Goal: Find specific page/section: Find specific page/section

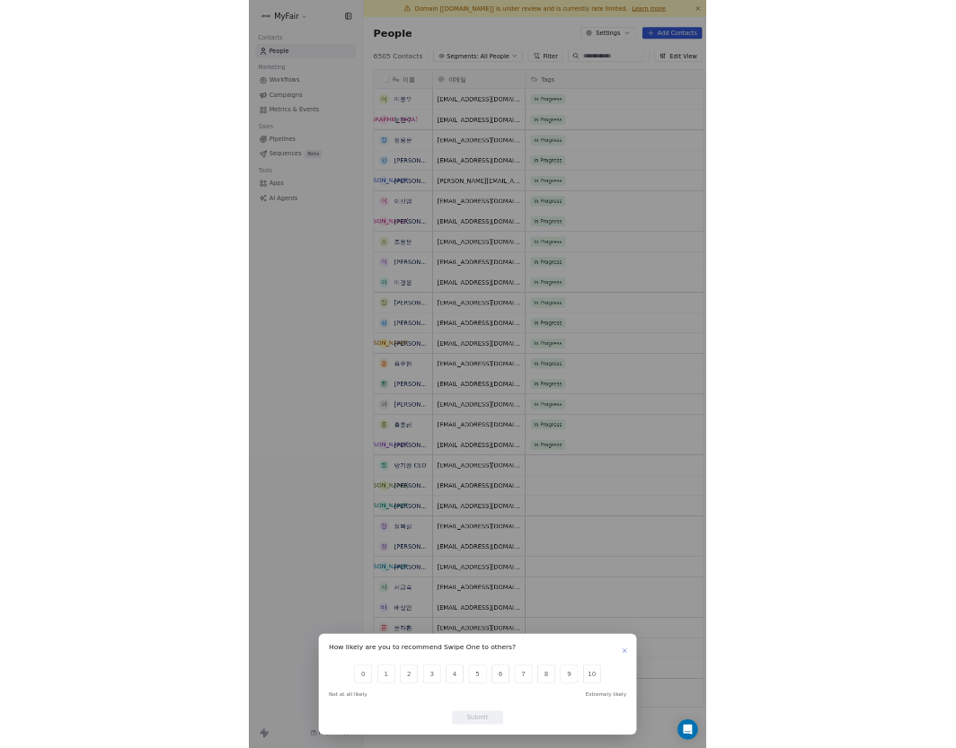
scroll to position [1384, 731]
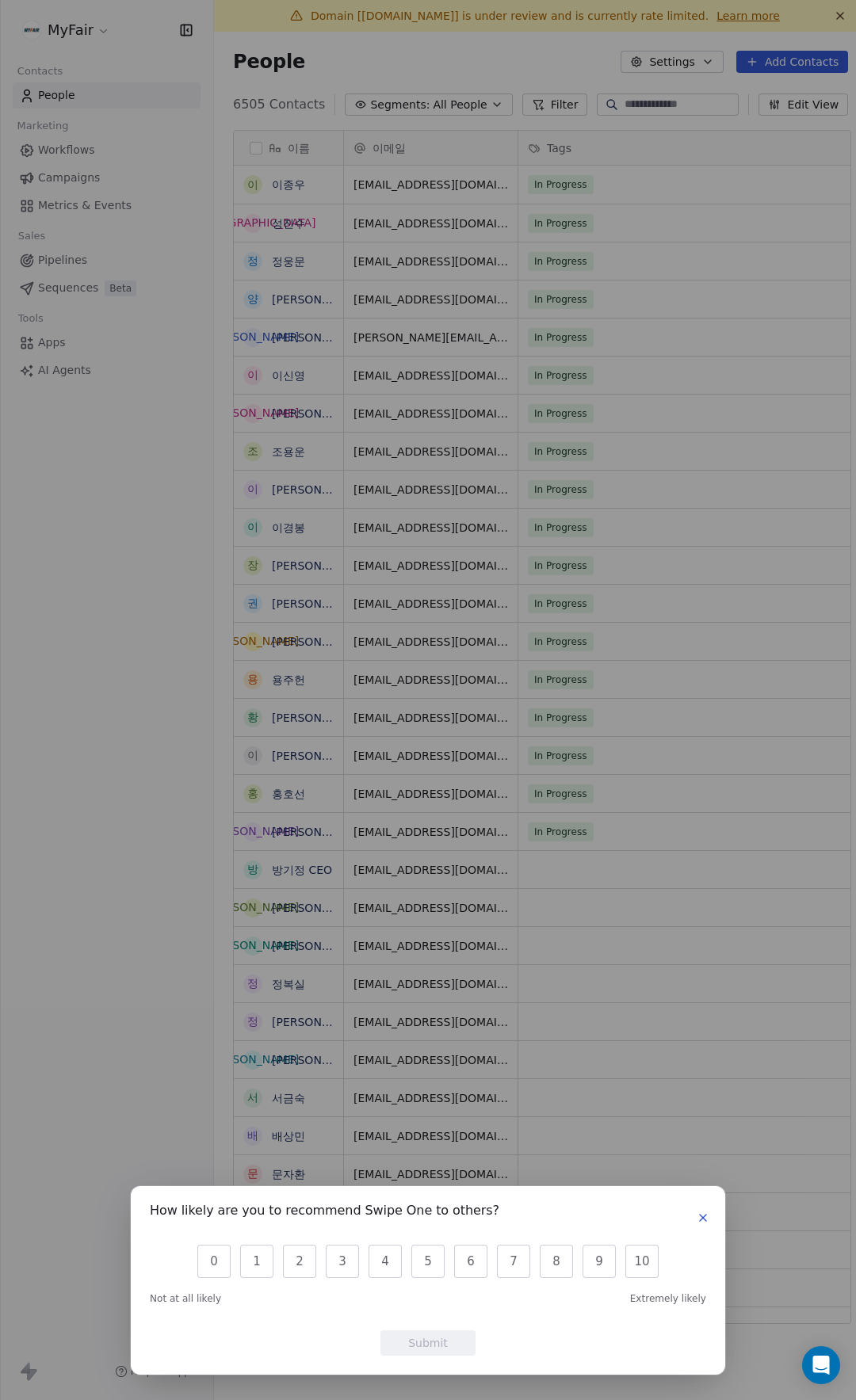
click at [706, 1220] on icon "button" at bounding box center [703, 1218] width 12 height 12
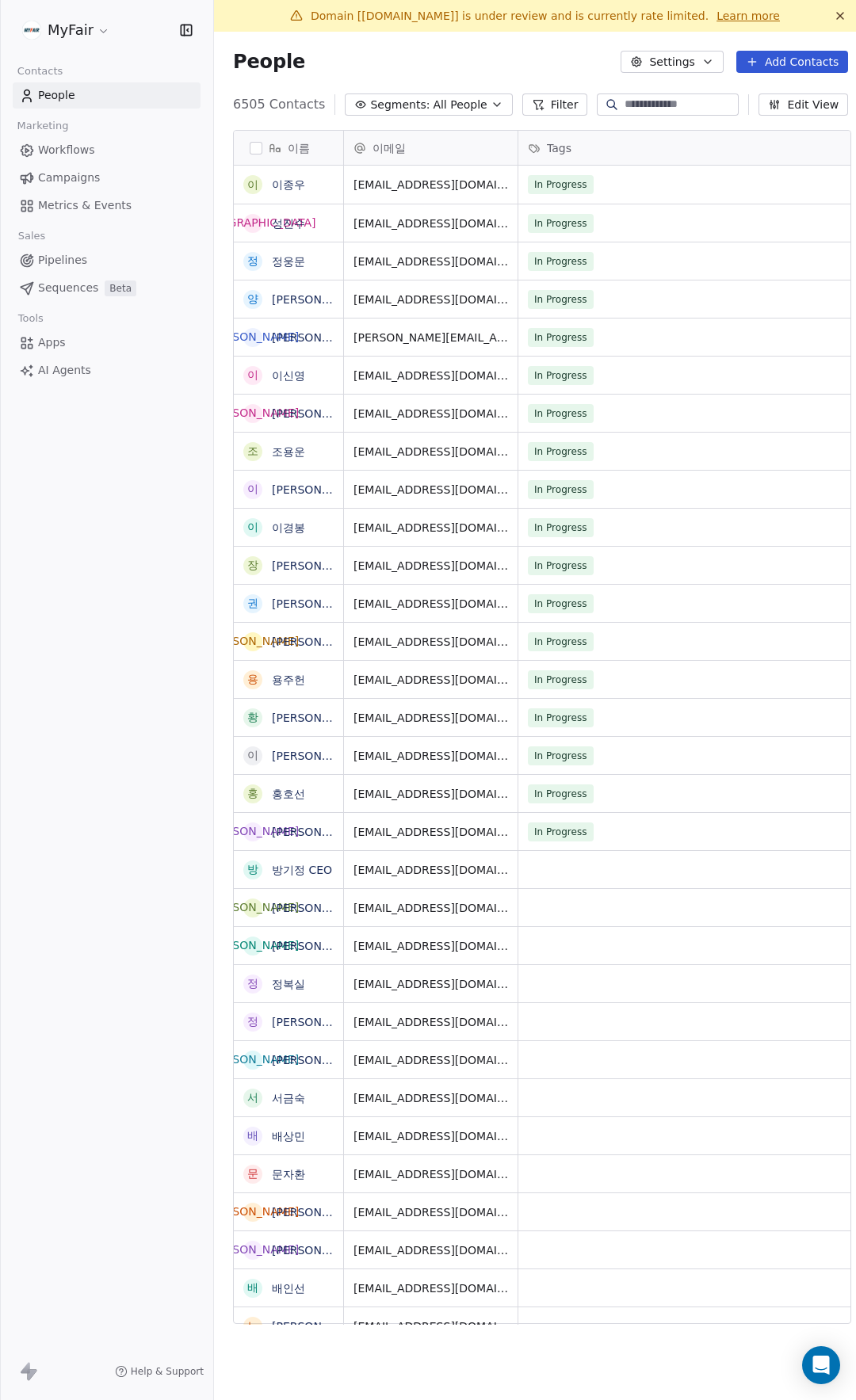
click at [484, 37] on div "People Settings Add Contacts" at bounding box center [541, 62] width 653 height 60
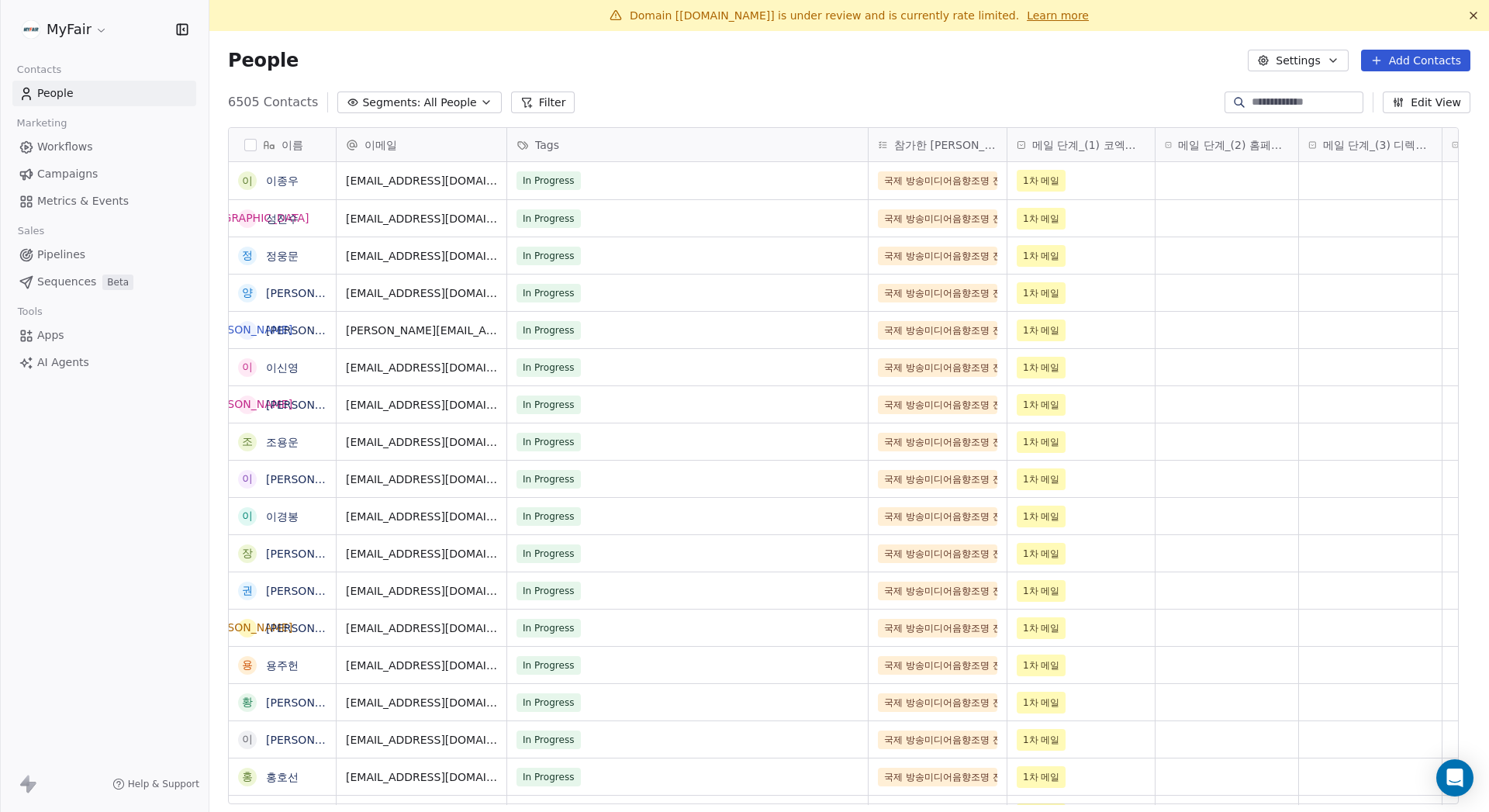
scroll to position [703, 1256]
click at [743, 60] on div "People Settings Add Contacts" at bounding box center [849, 60] width 1242 height 22
click at [81, 150] on span "Workflows" at bounding box center [65, 147] width 56 height 16
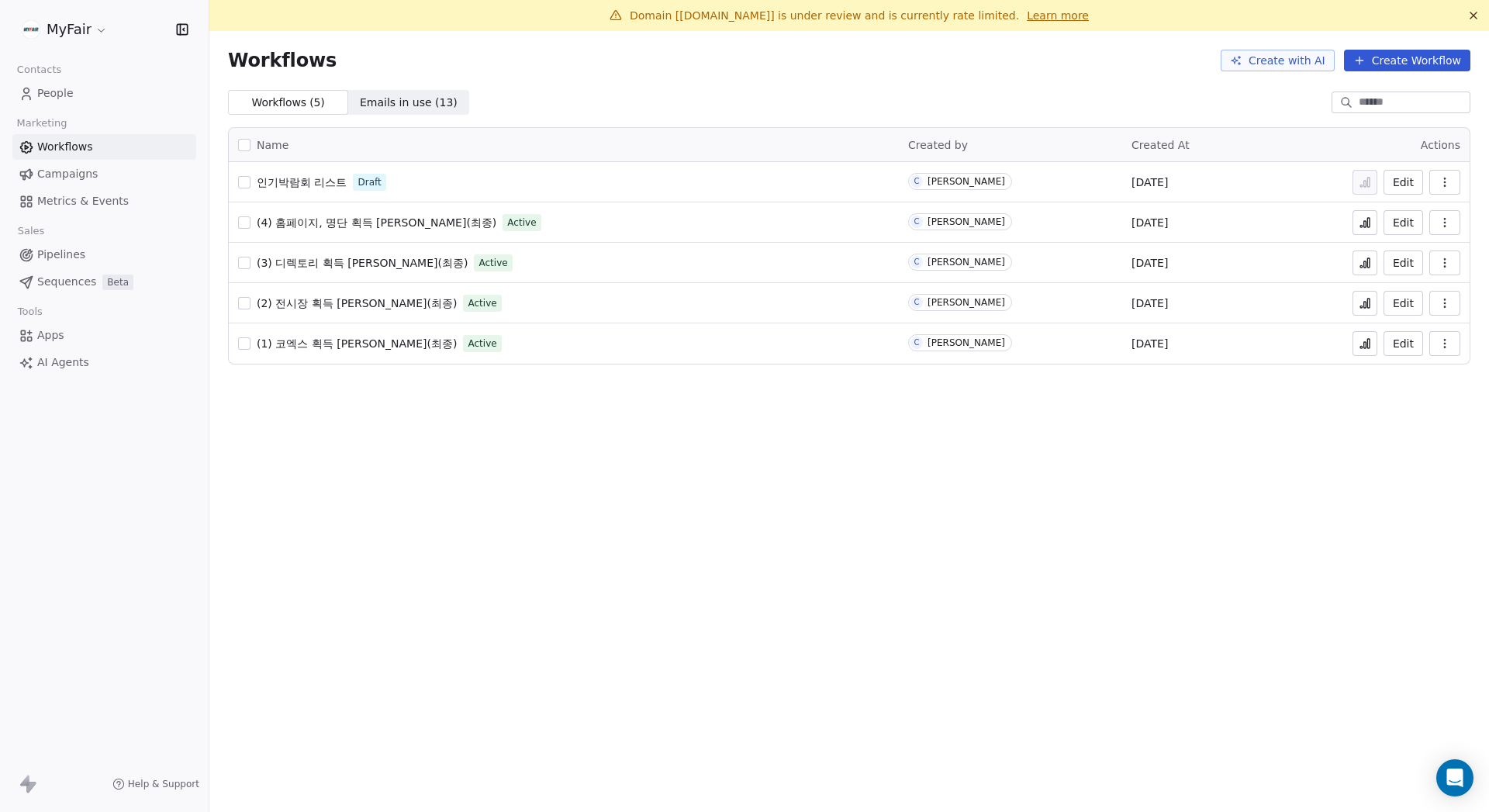
click at [365, 343] on span "(1) 코엑스 획득 [PERSON_NAME](최종)" at bounding box center [356, 343] width 200 height 12
